Goal: Use online tool/utility: Use online tool/utility

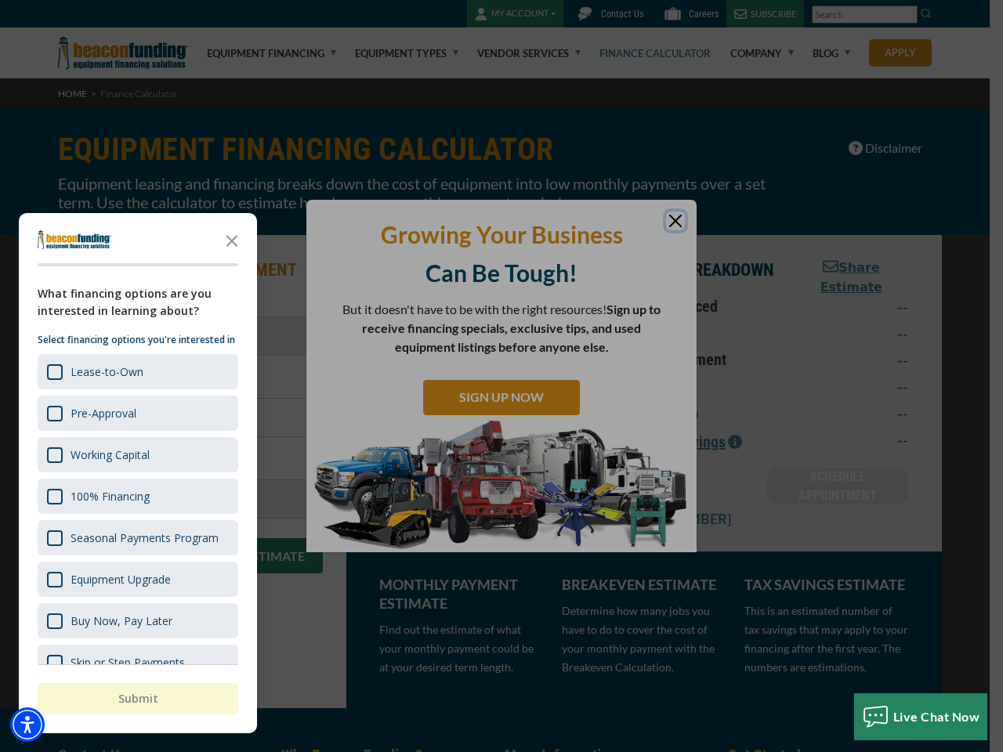
click at [501, 376] on div "button" at bounding box center [501, 376] width 1003 height 752
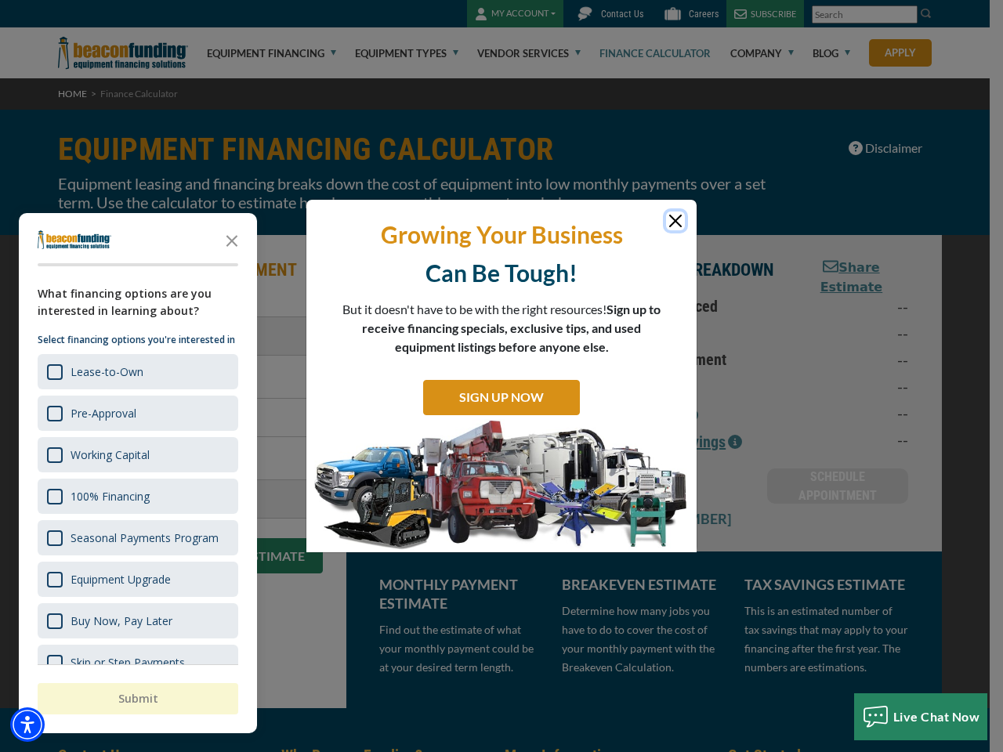
click at [27, 725] on img "Accessibility Menu" at bounding box center [27, 724] width 34 height 34
click at [501, 376] on body "Skip to main content Enable accessibility for low vision Open the accessibility…" at bounding box center [501, 376] width 1003 height 752
click at [232, 240] on body "Skip to main content Enable accessibility for low vision Open the accessibility…" at bounding box center [501, 376] width 1003 height 752
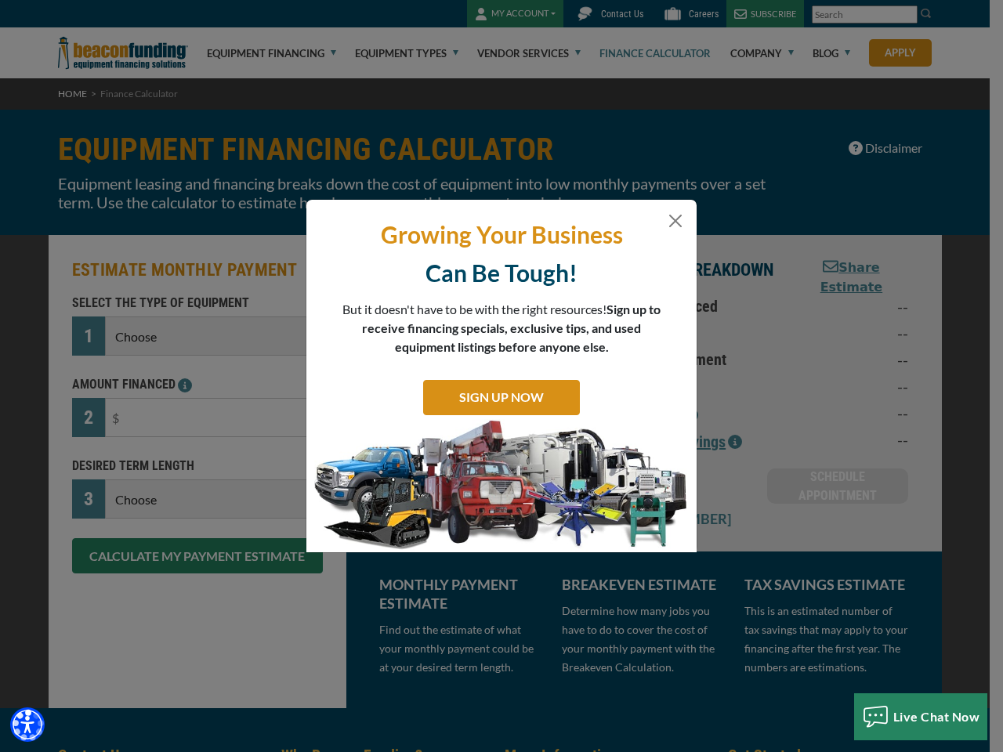
click at [136, 371] on body "Skip to main content Enable accessibility for low vision Open the accessibility…" at bounding box center [501, 376] width 1003 height 752
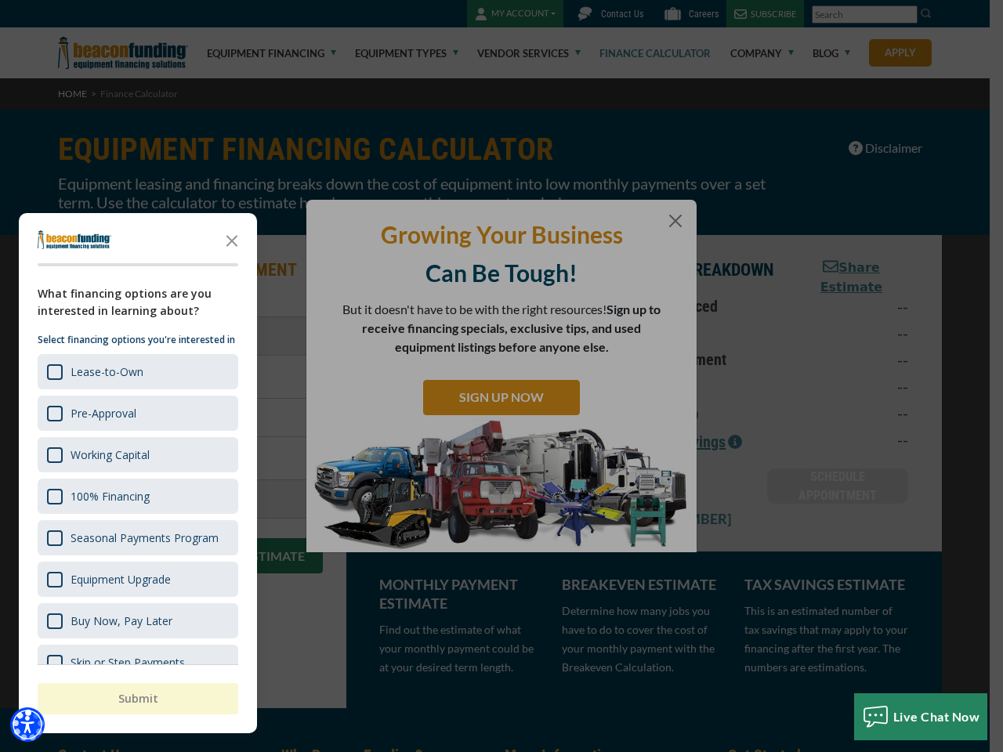
click at [136, 413] on body "Skip to main content Enable accessibility for low vision Open the accessibility…" at bounding box center [501, 376] width 1003 height 752
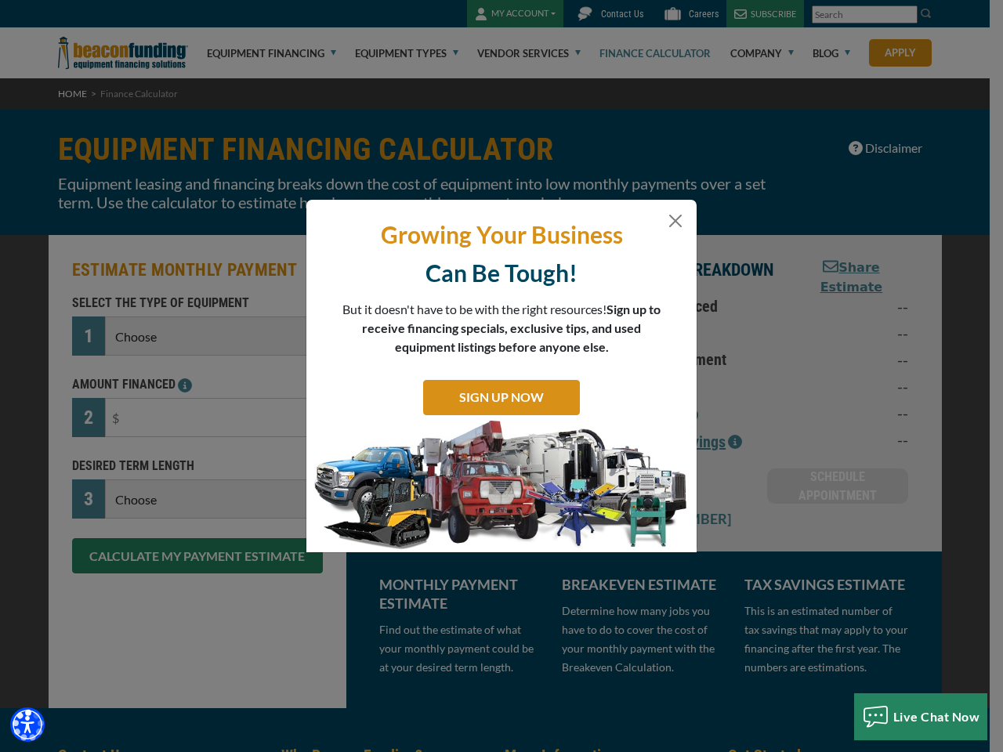
click at [136, 454] on body "Skip to main content Enable accessibility for low vision Open the accessibility…" at bounding box center [501, 376] width 1003 height 752
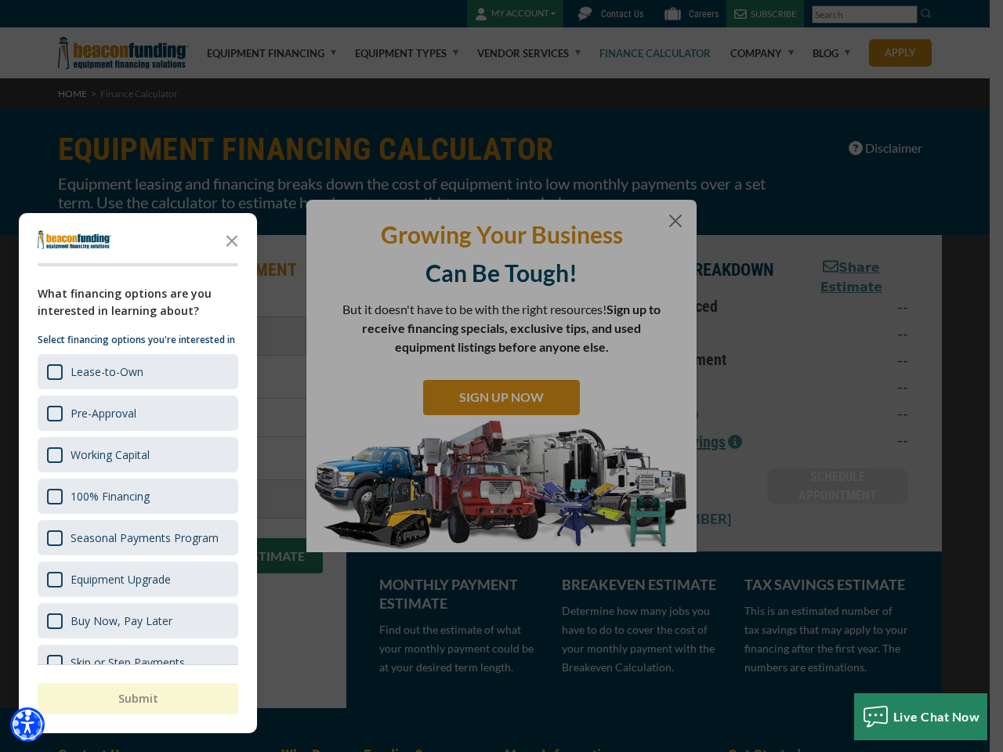
click at [136, 496] on body "Skip to main content Enable accessibility for low vision Open the accessibility…" at bounding box center [501, 376] width 1003 height 752
click at [136, 537] on body "Skip to main content Enable accessibility for low vision Open the accessibility…" at bounding box center [501, 376] width 1003 height 752
click at [136, 579] on body "Skip to main content Enable accessibility for low vision Open the accessibility…" at bounding box center [501, 376] width 1003 height 752
